Goal: Find specific page/section

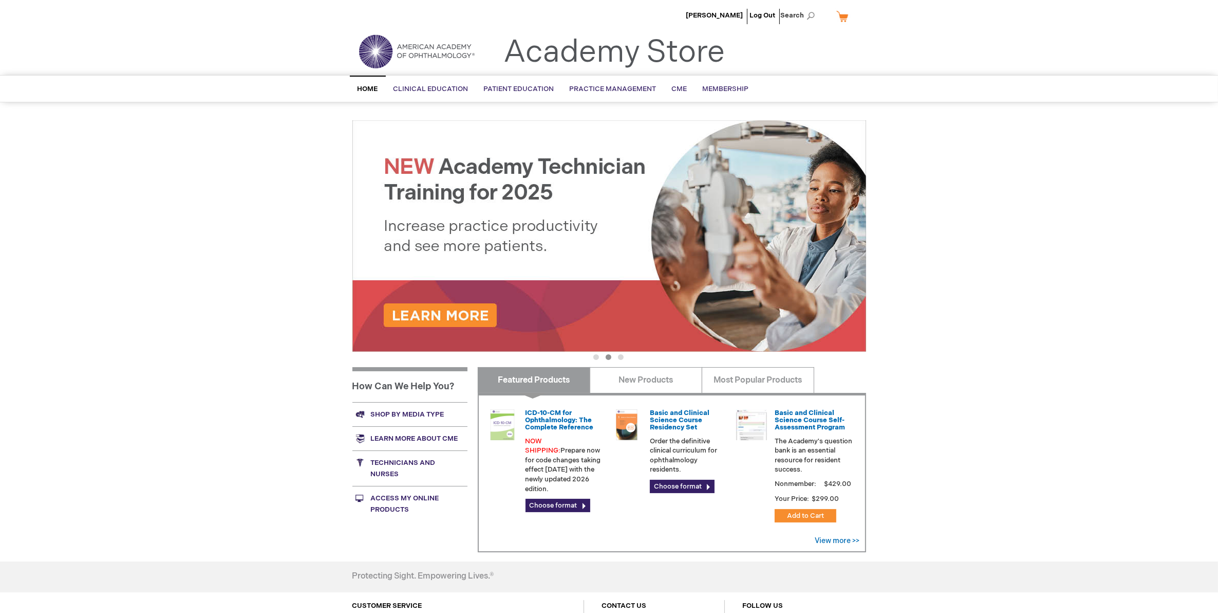
click at [393, 408] on link "Shop by media type" at bounding box center [410, 414] width 115 height 24
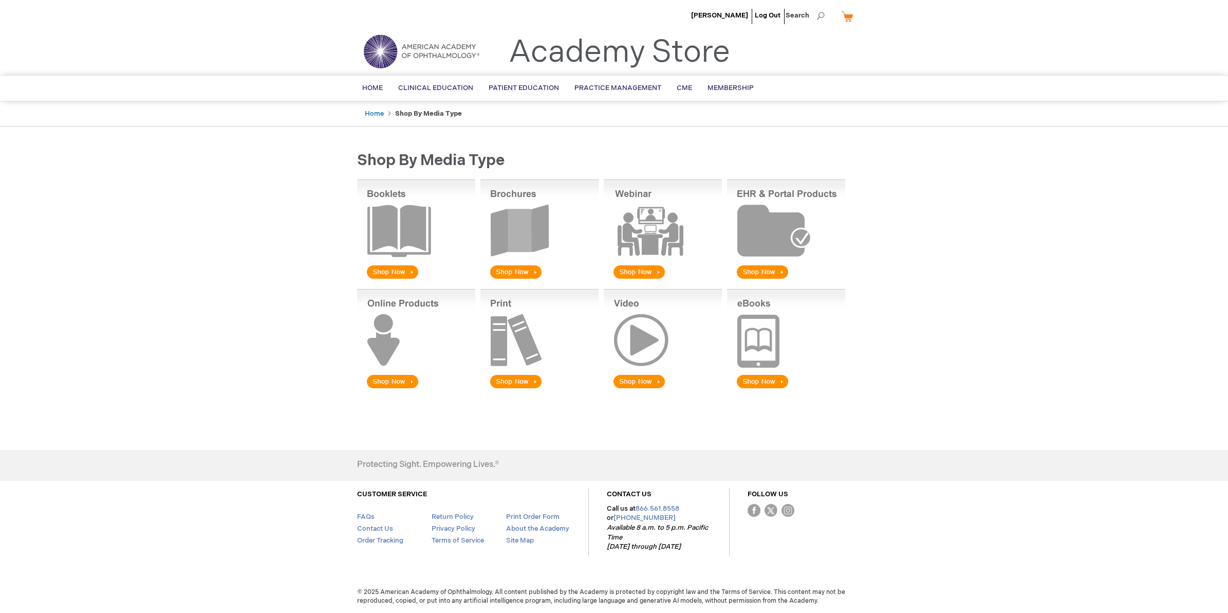
click at [505, 214] on img at bounding box center [539, 229] width 118 height 101
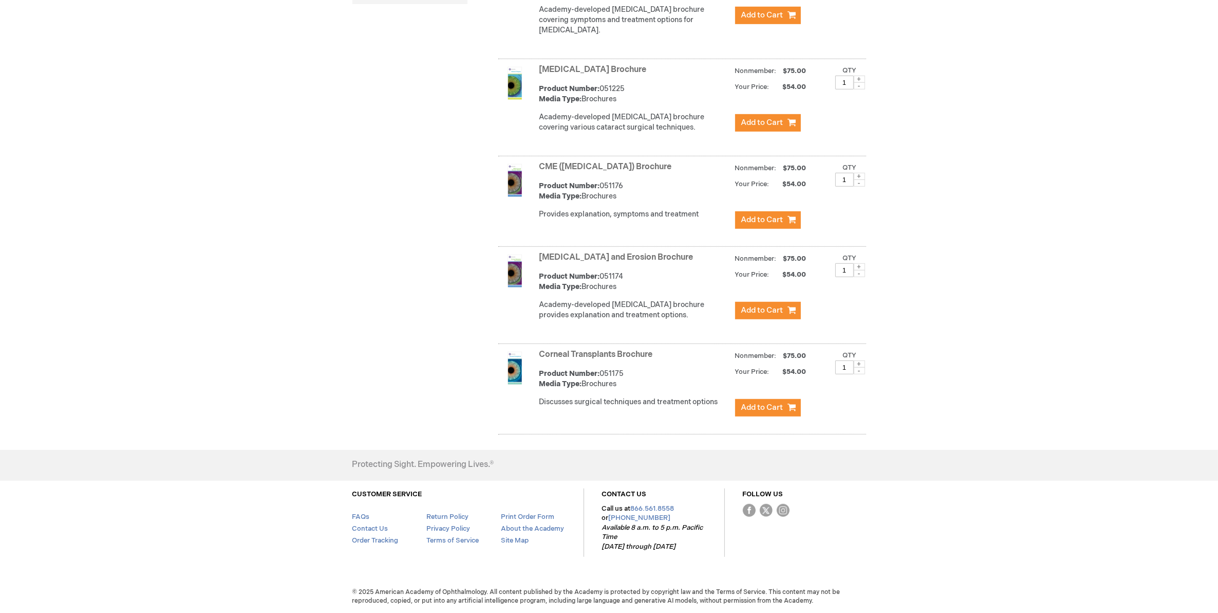
scroll to position [810, 0]
